Goal: Transaction & Acquisition: Purchase product/service

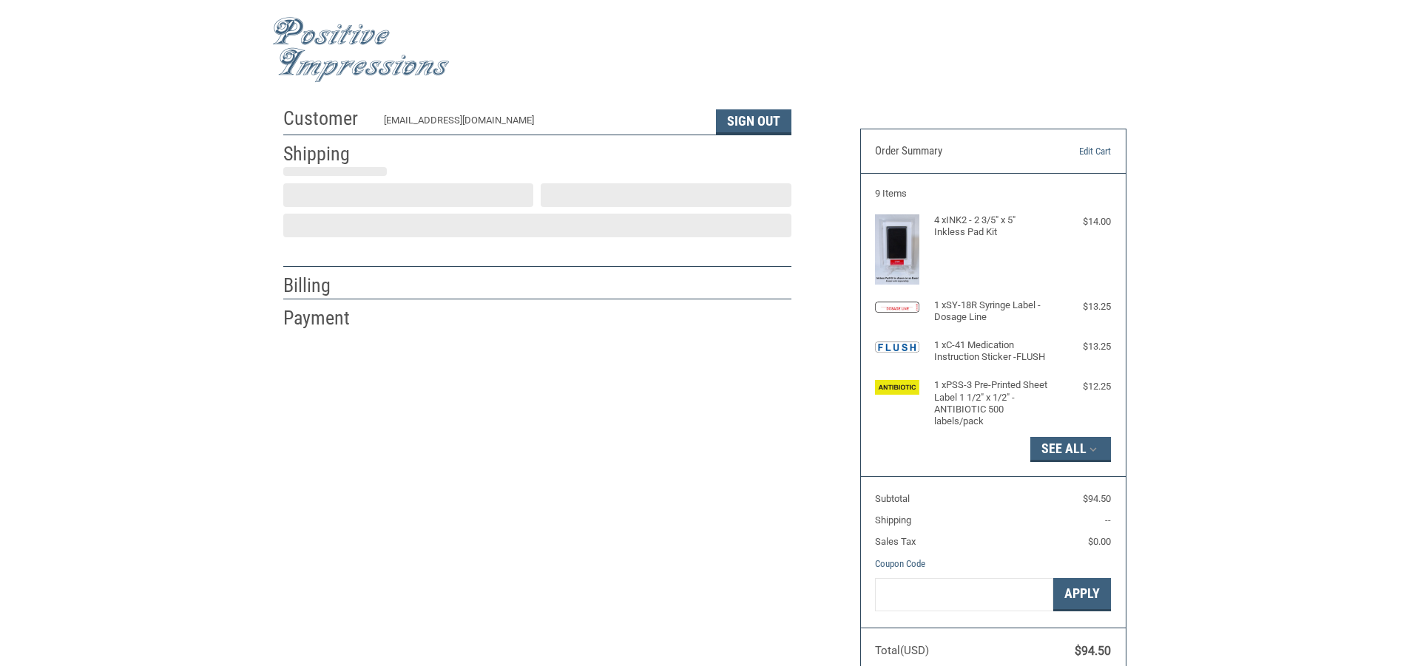
select select "CA"
select select "US"
type input "yaungjoo"
type input "[PERSON_NAME]"
type input "Animal [GEOGRAPHIC_DATA]"
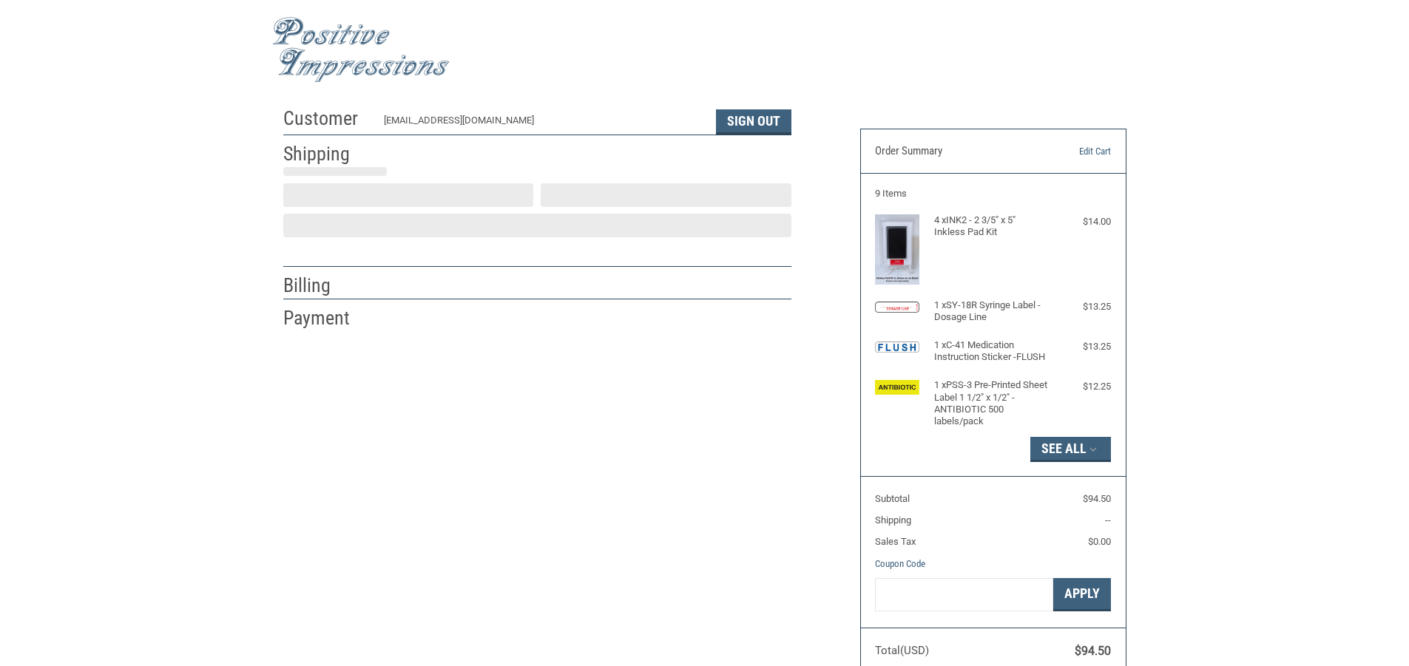
type input "[STREET_ADDRESS]"
type input "Ste A"
type input "[GEOGRAPHIC_DATA]"
select select "CA"
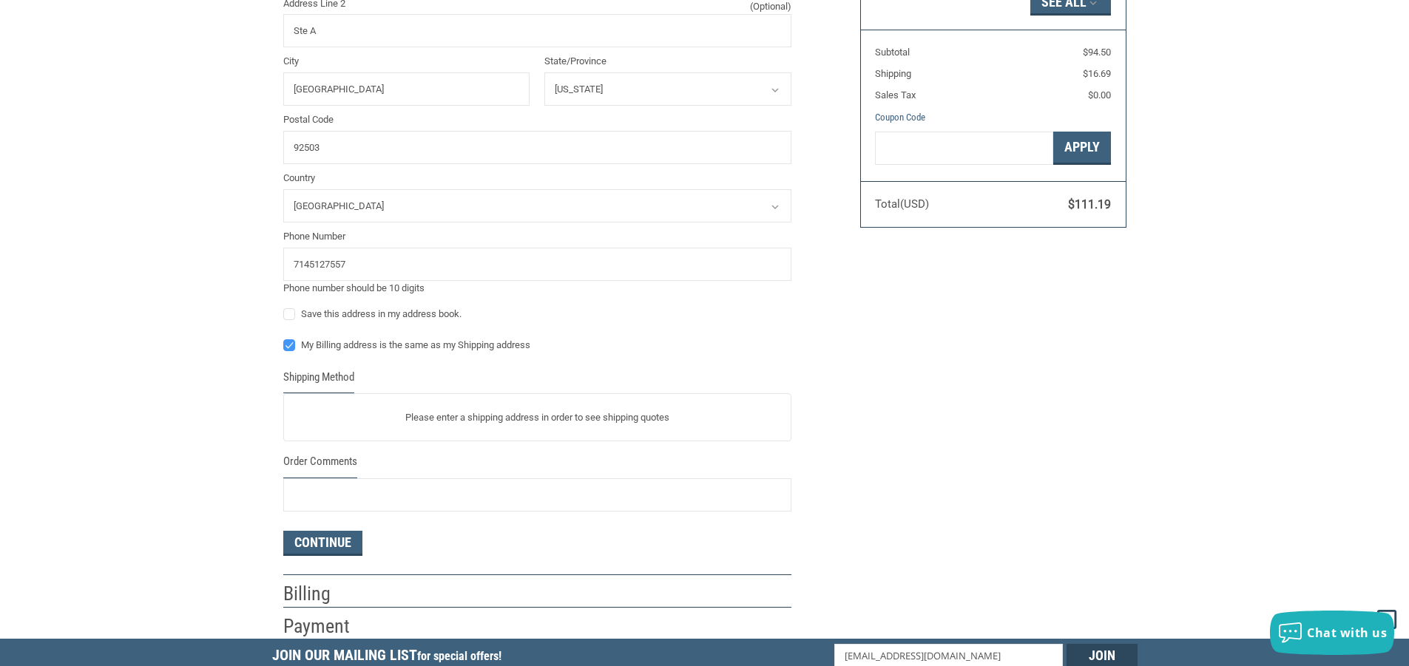
scroll to position [521, 0]
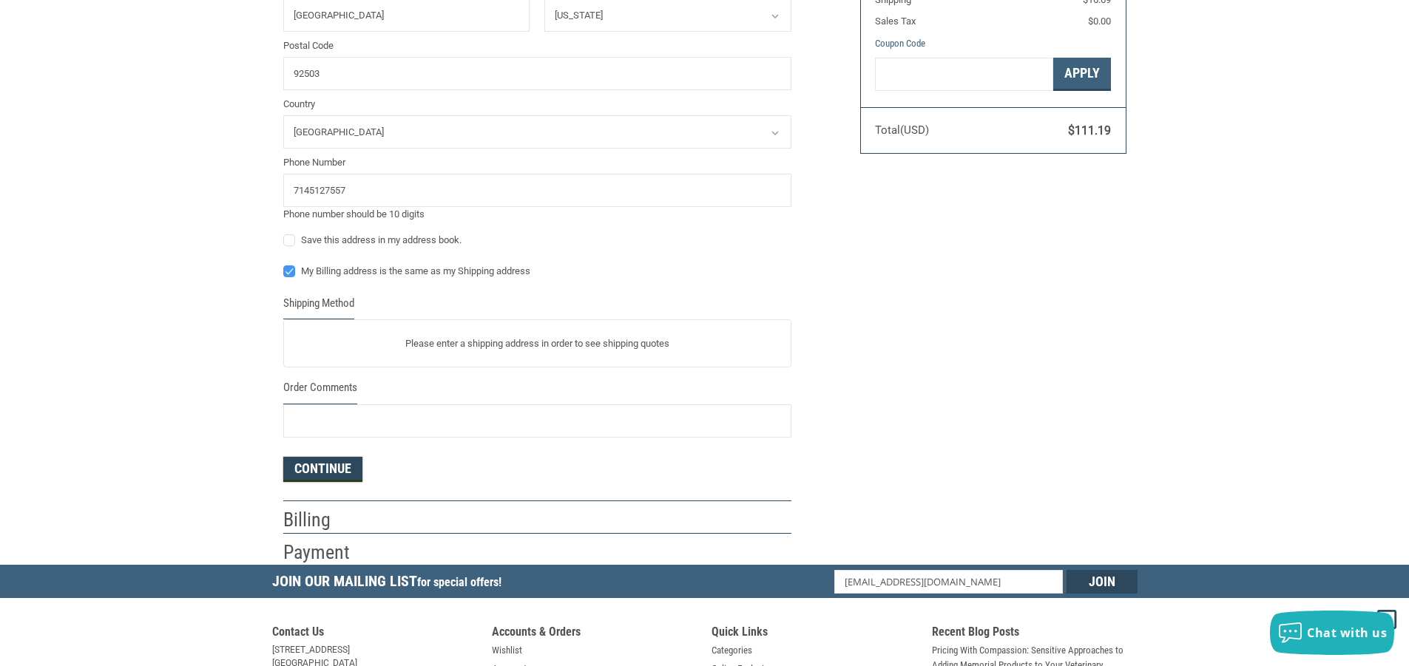
click at [311, 463] on form "Enter a new address First Name yaungjoo Last Name [PERSON_NAME] Company Name An…" at bounding box center [537, 88] width 508 height 788
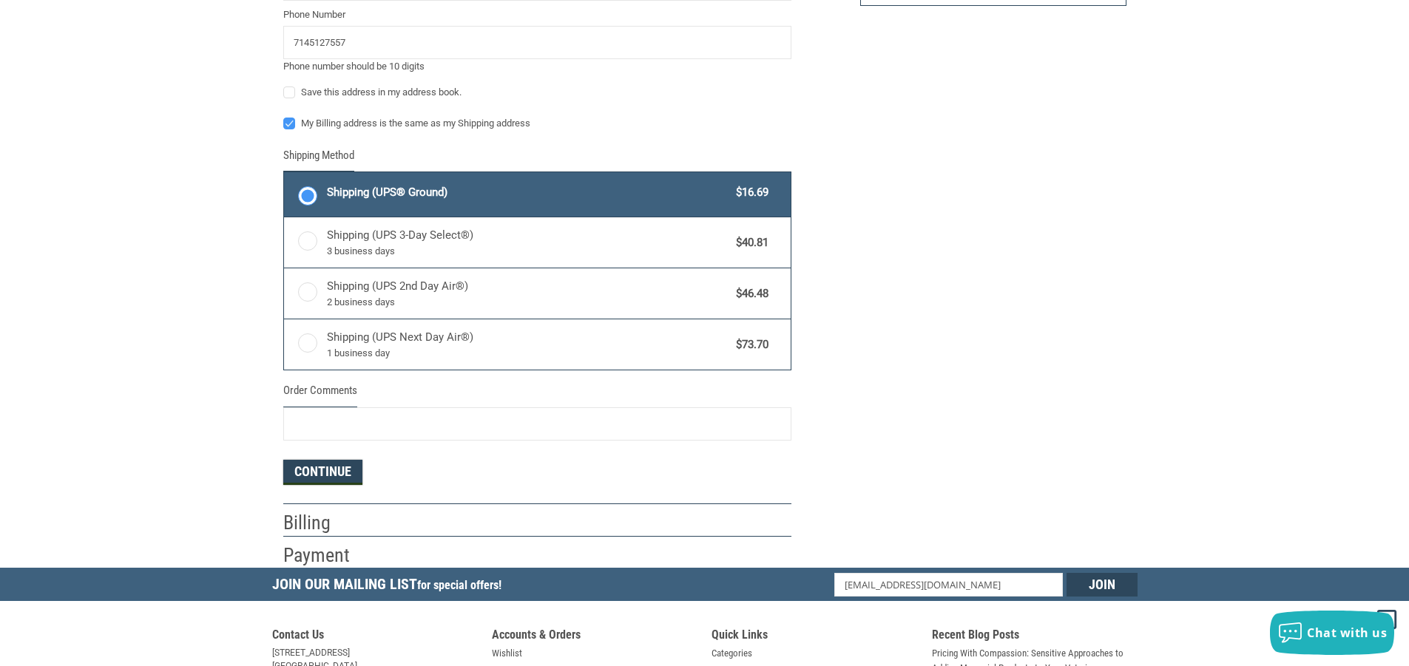
scroll to position [743, 0]
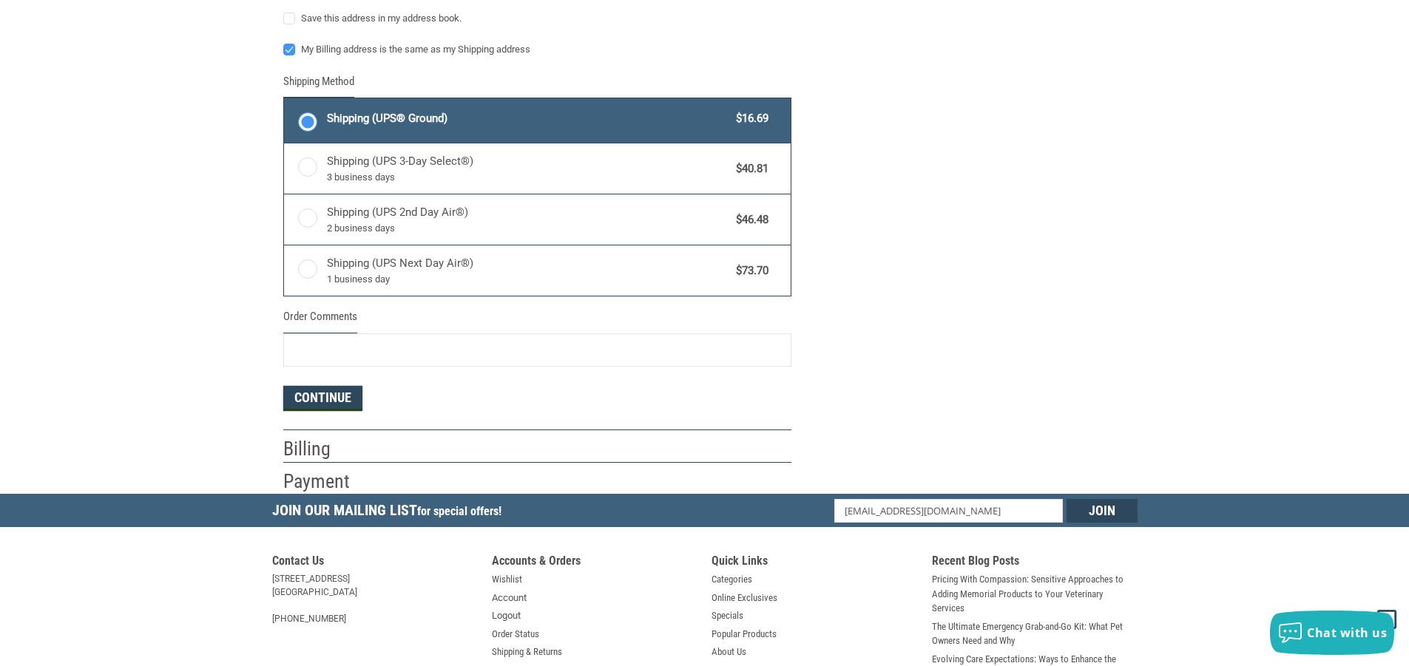
click at [306, 397] on button "Continue" at bounding box center [322, 398] width 79 height 25
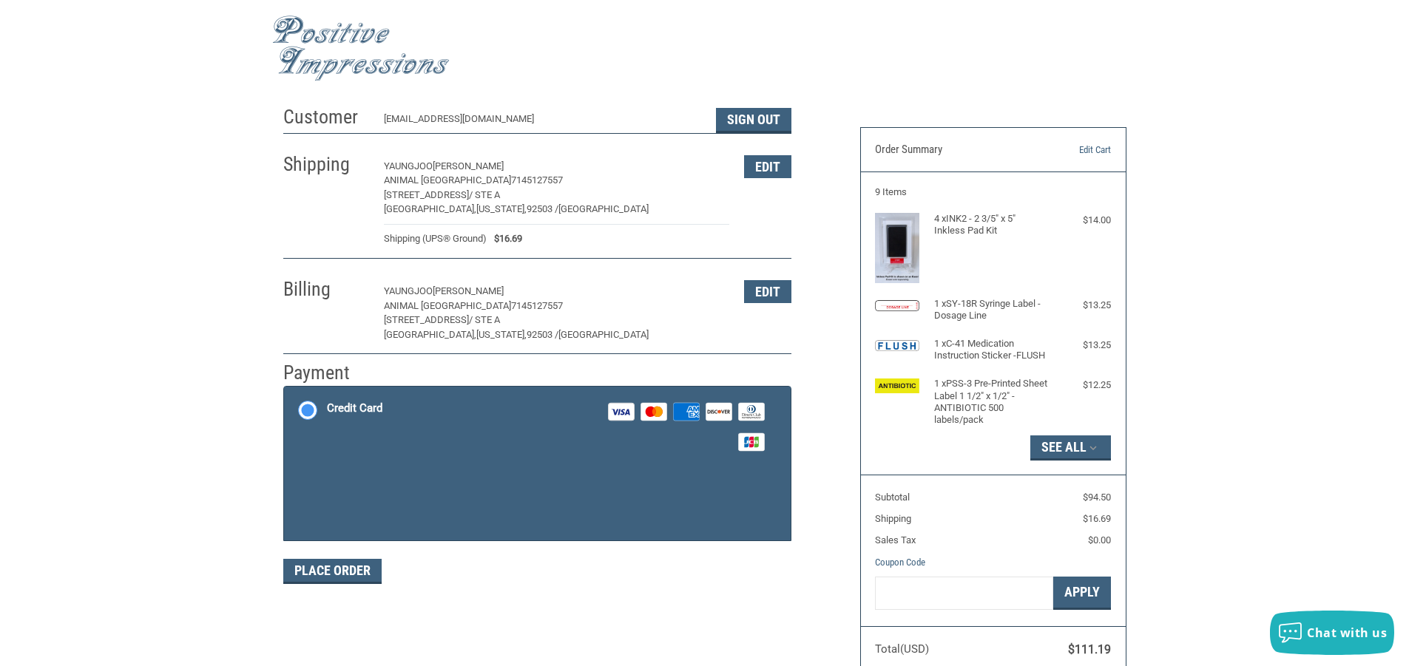
scroll to position [149, 0]
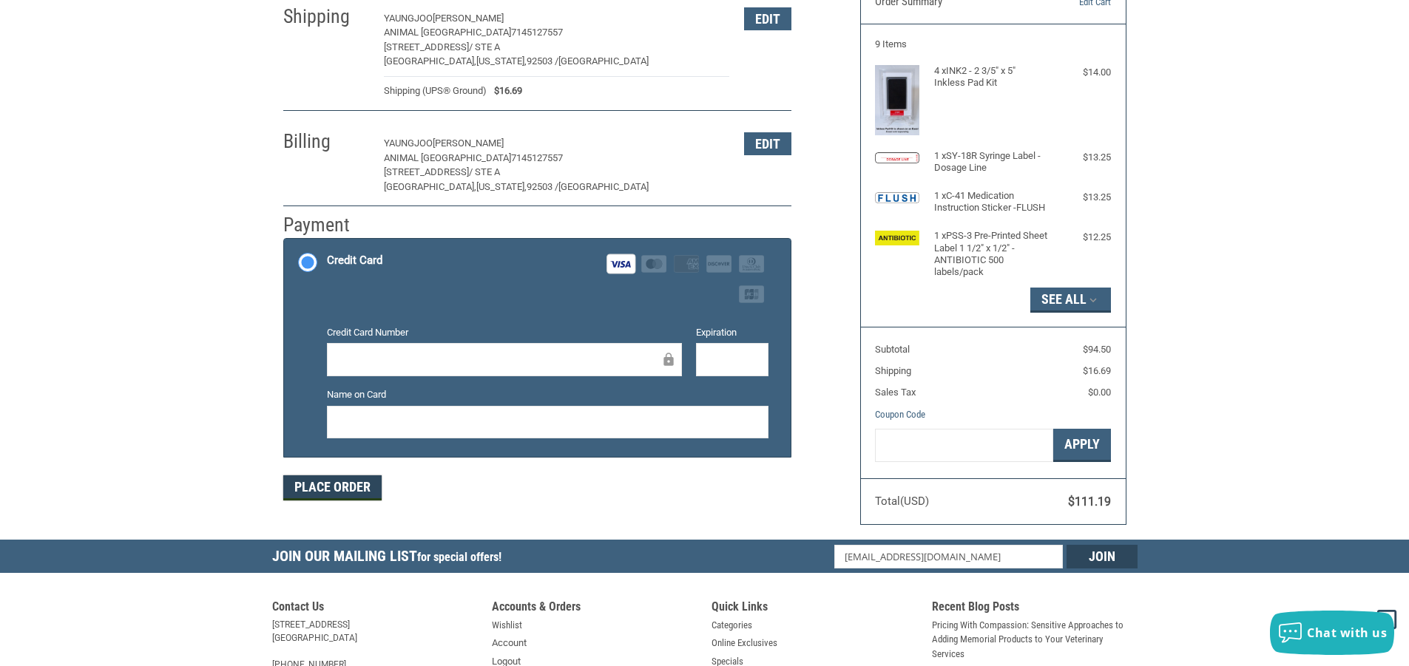
click at [327, 481] on button "Place Order" at bounding box center [332, 488] width 98 height 25
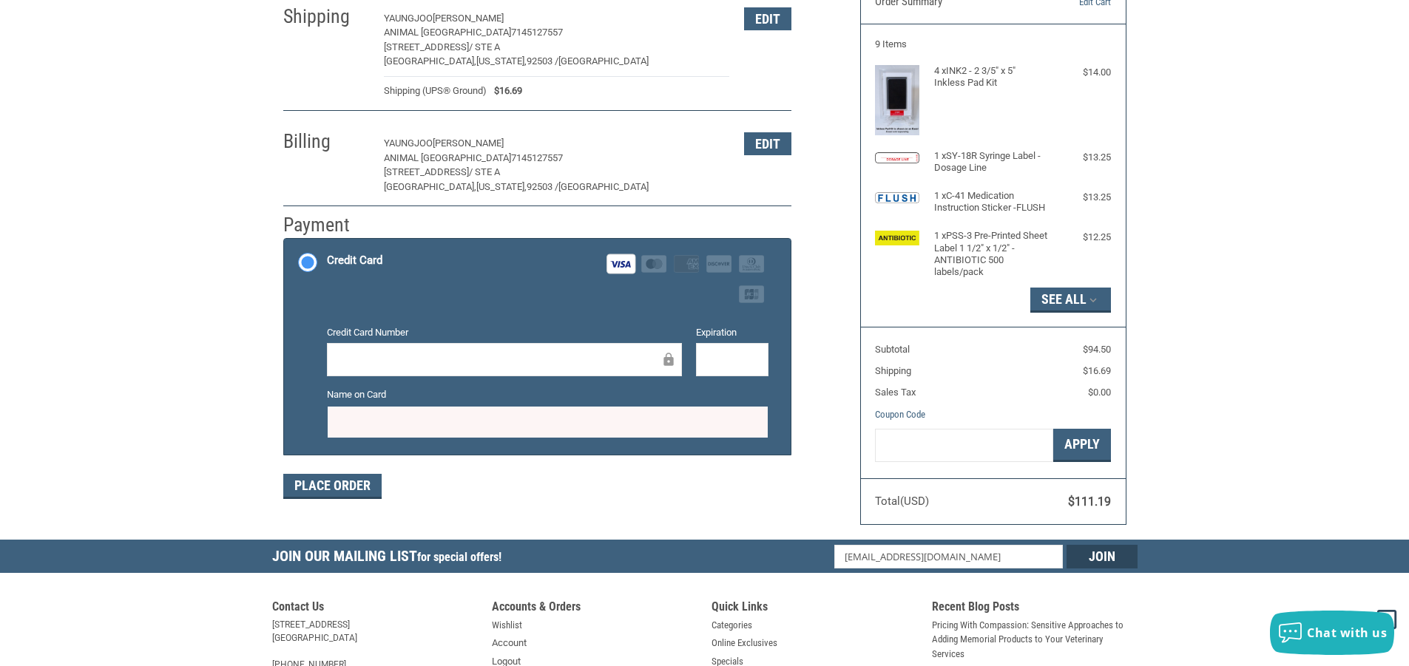
click at [369, 400] on label "Name on Card" at bounding box center [548, 395] width 442 height 15
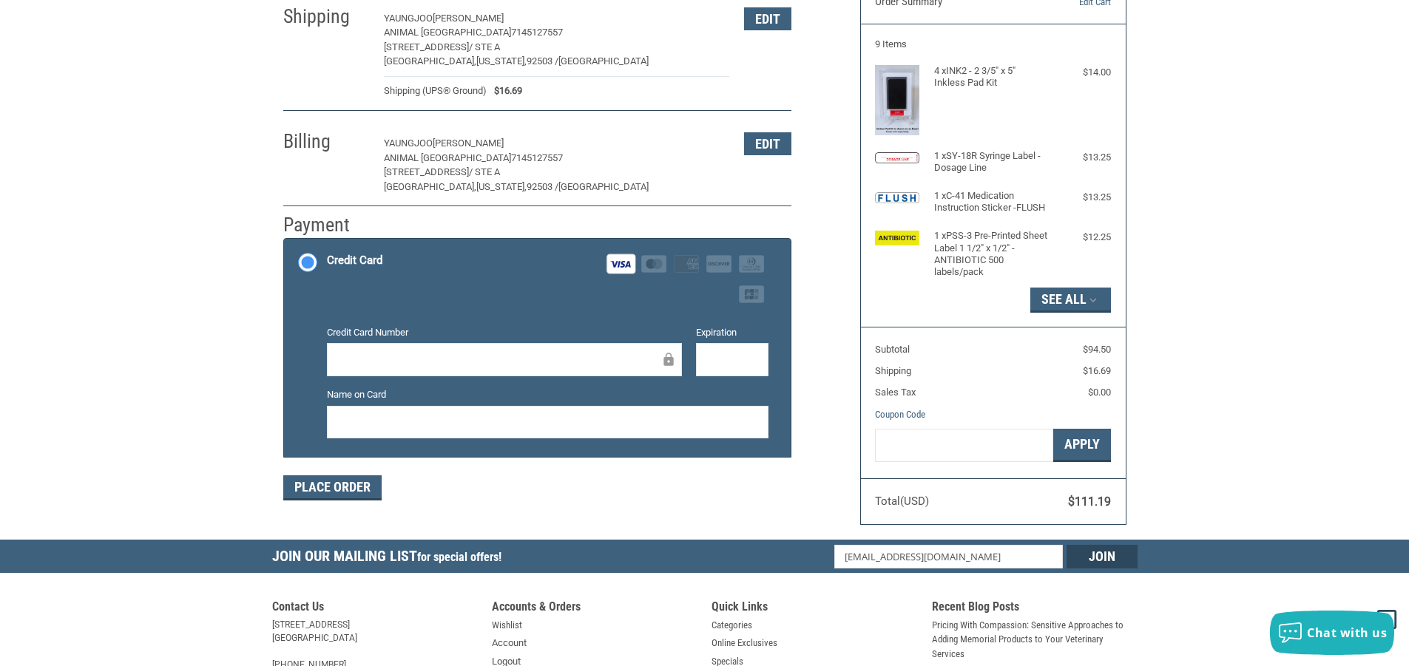
click at [260, 388] on div "Customer [EMAIL_ADDRESS][DOMAIN_NAME] Sign Out Shipping YAUNGJOO [PERSON_NAME][…" at bounding box center [704, 245] width 1409 height 590
click at [354, 497] on button "Place Order" at bounding box center [332, 488] width 98 height 25
